Goal: Navigation & Orientation: Go to known website

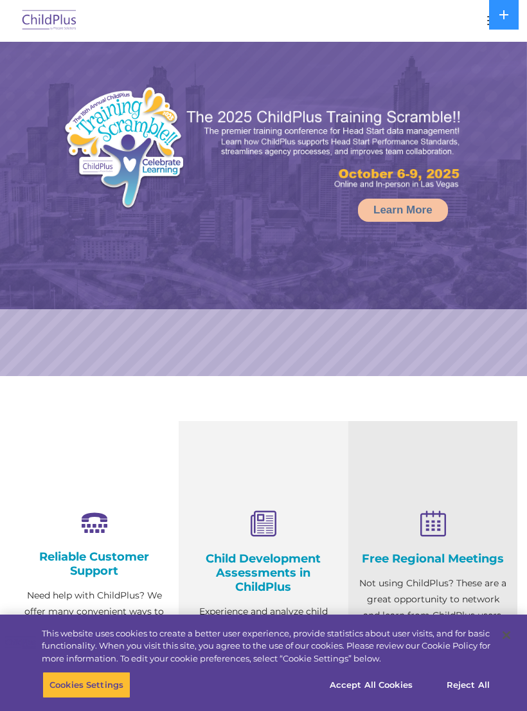
select select "MEDIUM"
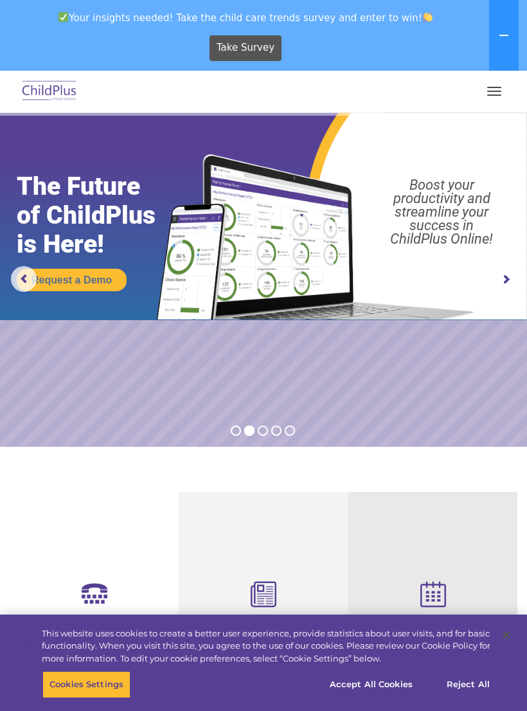
click at [507, 31] on icon at bounding box center [504, 35] width 10 height 10
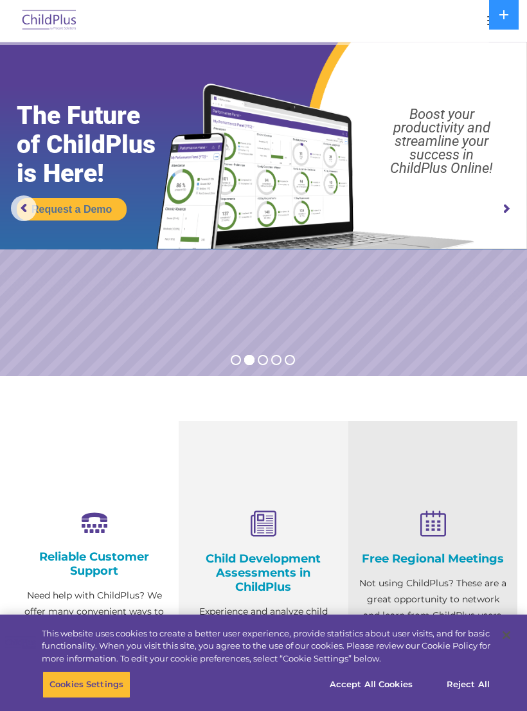
click at [500, 24] on button at bounding box center [504, 15] width 30 height 30
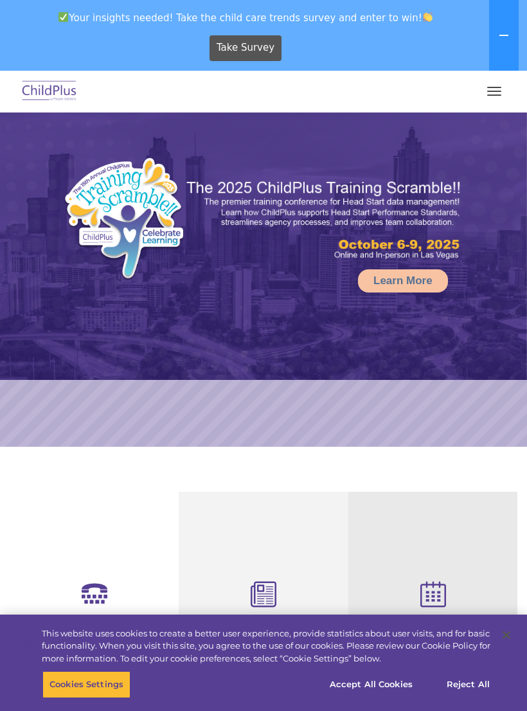
select select "MEDIUM"
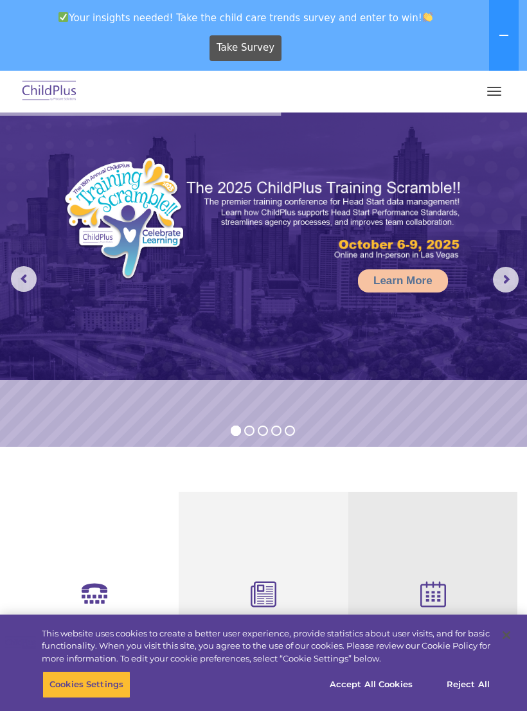
click at [495, 93] on button "button" at bounding box center [494, 91] width 27 height 21
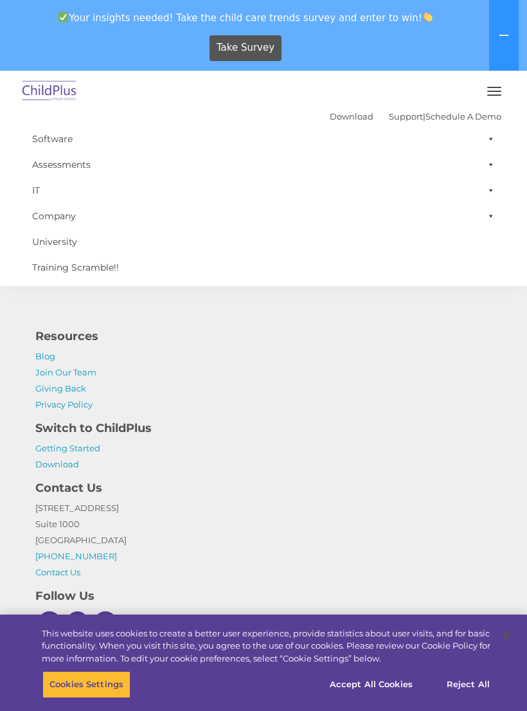
scroll to position [1454, 0]
click at [500, 267] on div "Download Support | Schedule A Demo  MENU MENU Software ChildPlus: The original…" at bounding box center [263, 178] width 501 height 204
click at [471, 369] on p "Blog Join Our Team Giving Back Privacy Policy" at bounding box center [263, 380] width 456 height 64
click at [479, 337] on h4 "Resources" at bounding box center [263, 336] width 456 height 18
click at [478, 327] on h4 "Resources" at bounding box center [263, 336] width 456 height 18
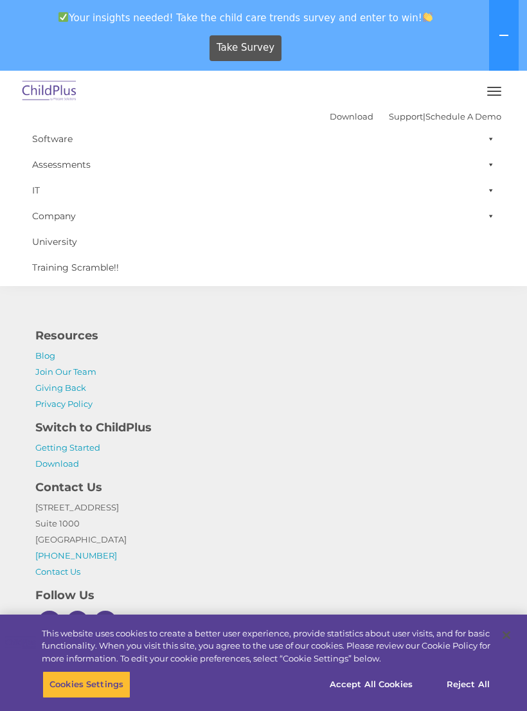
click at [65, 91] on img at bounding box center [49, 91] width 60 height 30
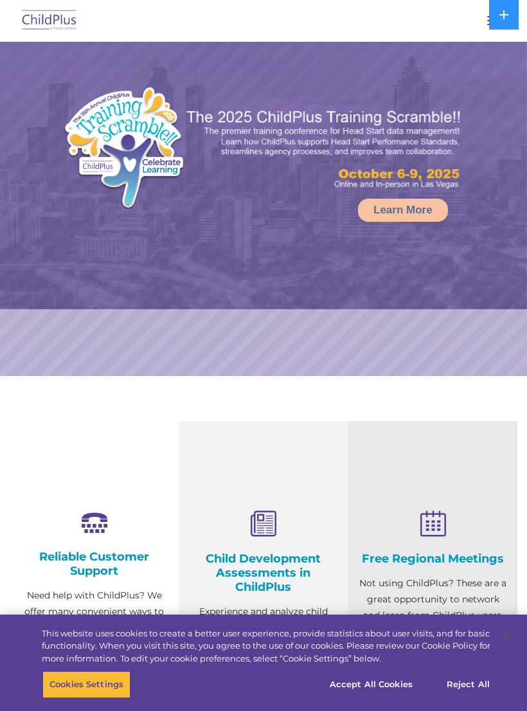
select select "MEDIUM"
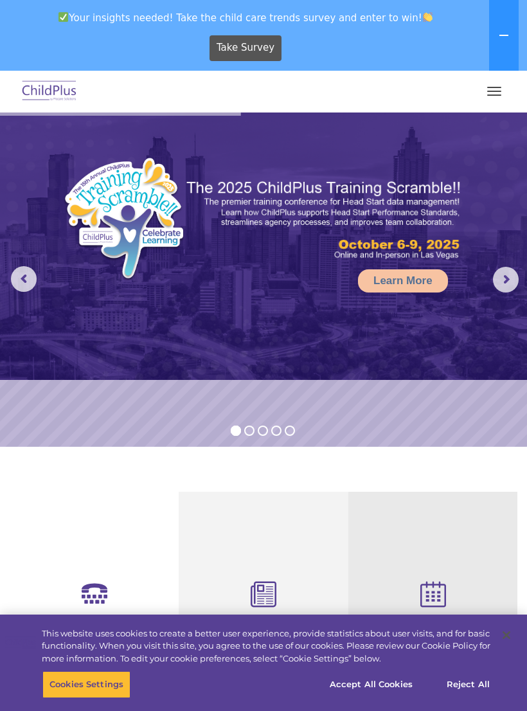
click at [507, 292] on rs-arrow at bounding box center [506, 280] width 26 height 26
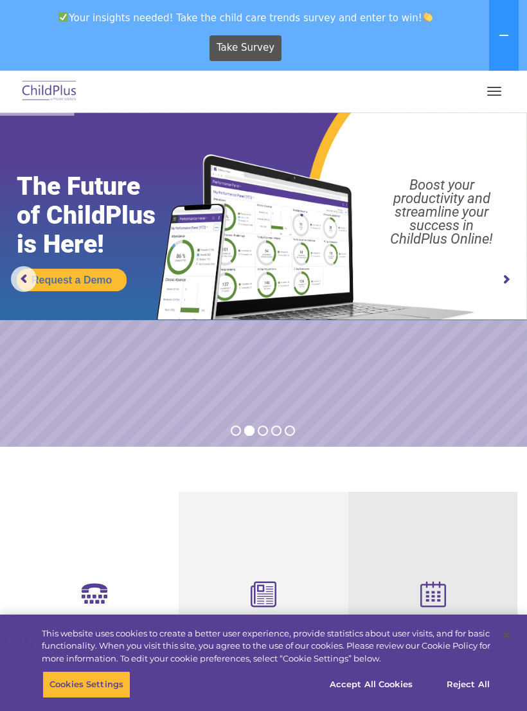
click at [517, 280] on rs-arrow at bounding box center [506, 280] width 26 height 26
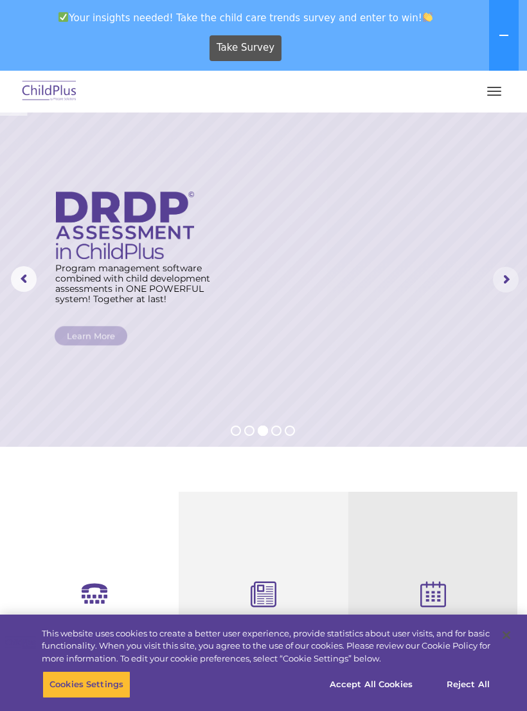
click at [514, 290] on rs-arrow at bounding box center [506, 280] width 26 height 26
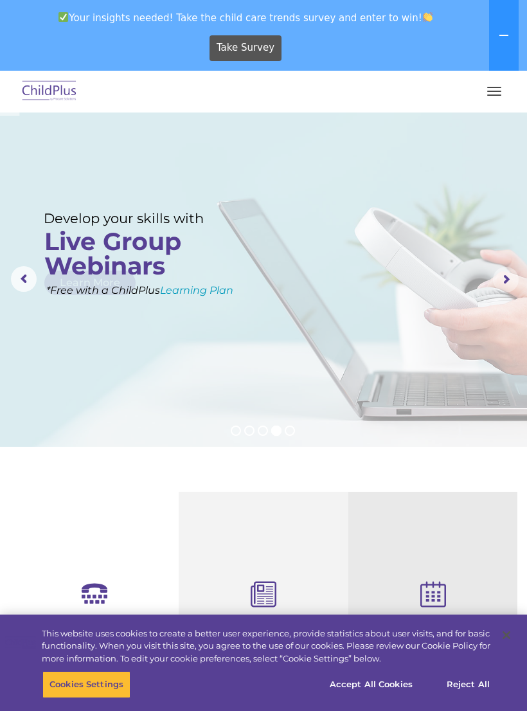
click at [508, 284] on rs-arrow at bounding box center [506, 280] width 26 height 26
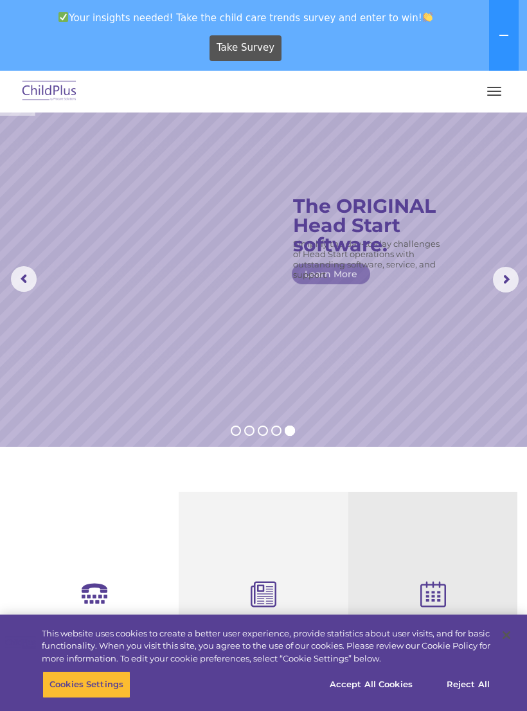
click at [513, 274] on rs-arrow at bounding box center [506, 280] width 26 height 26
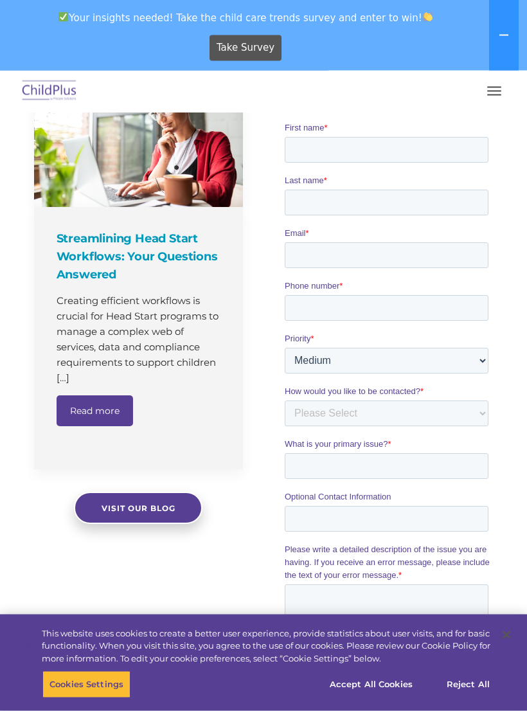
scroll to position [907, 0]
click at [470, 698] on button "Reject All" at bounding box center [468, 684] width 80 height 27
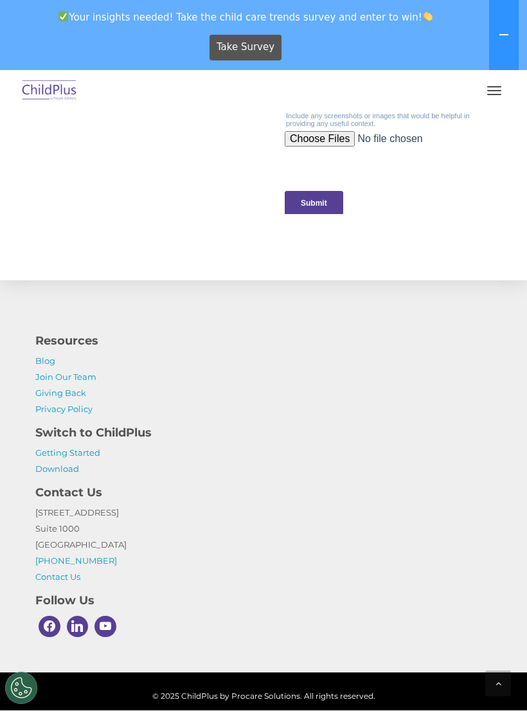
scroll to position [1454, 0]
